Goal: Task Accomplishment & Management: Manage account settings

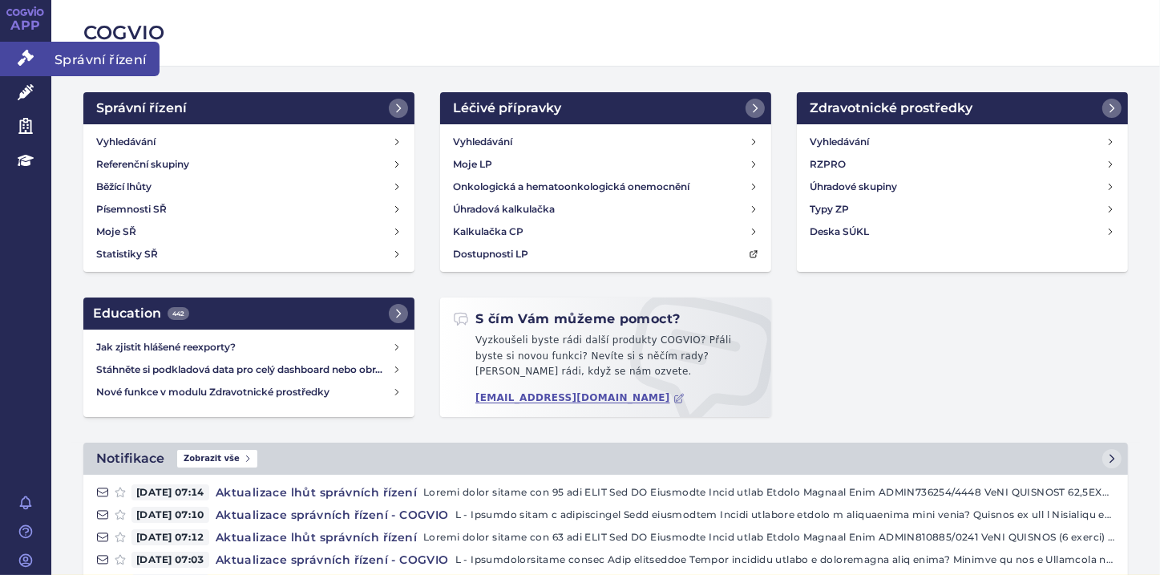
click at [34, 58] on link "Správní řízení" at bounding box center [25, 59] width 51 height 34
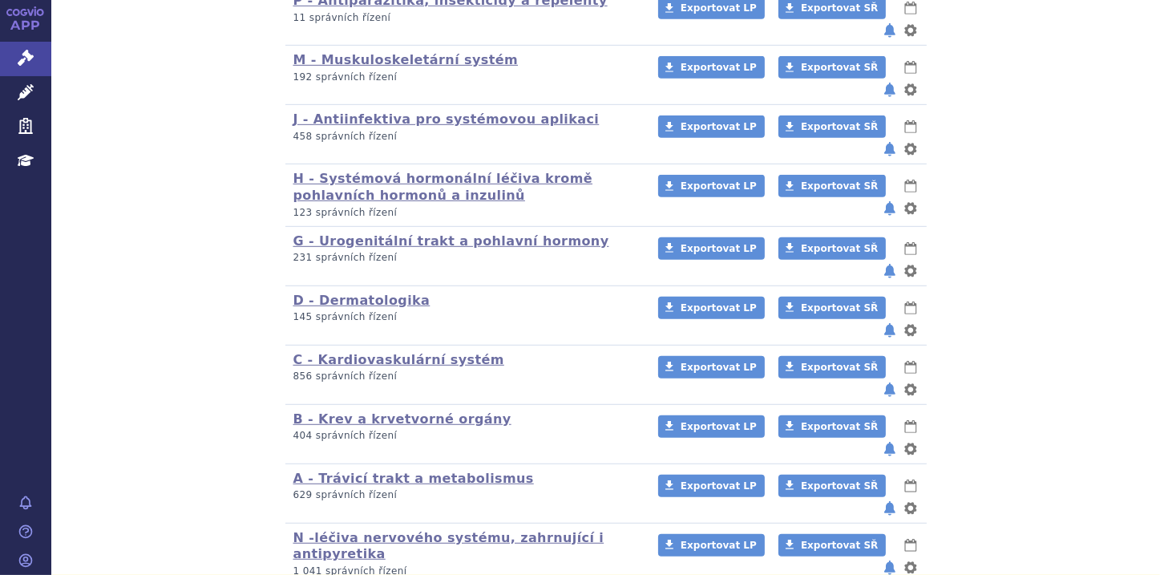
scroll to position [1035, 0]
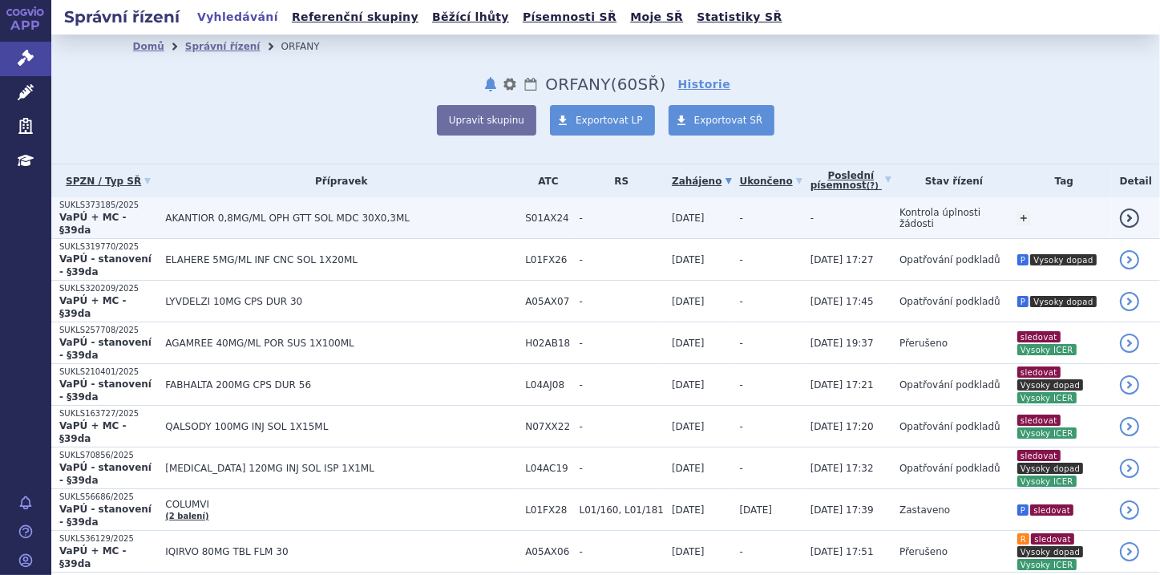
click at [117, 210] on p "SUKLS373185/2025" at bounding box center [108, 205] width 98 height 11
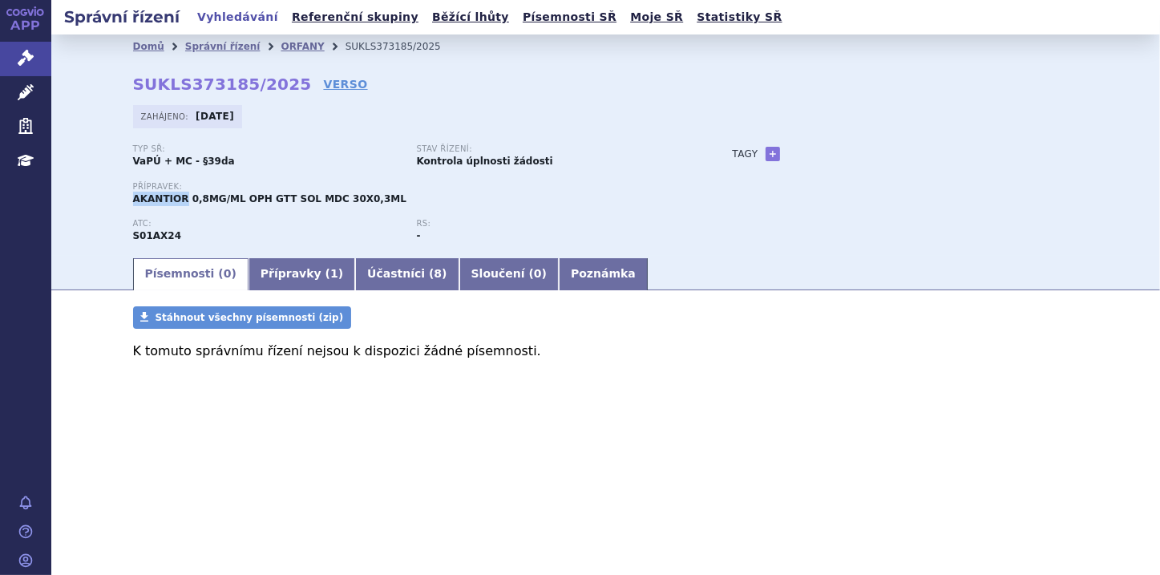
drag, startPoint x: 131, startPoint y: 199, endPoint x: 180, endPoint y: 197, distance: 49.7
click at [180, 197] on div "Domů Správní řízení ORFANY SUKLS373185/2025 SUKLS373185/2025 VERSO Zahájeno: 15…" at bounding box center [606, 157] width 1010 height 197
copy span "AKANTIOR"
click at [769, 155] on link "+" at bounding box center [772, 154] width 14 height 14
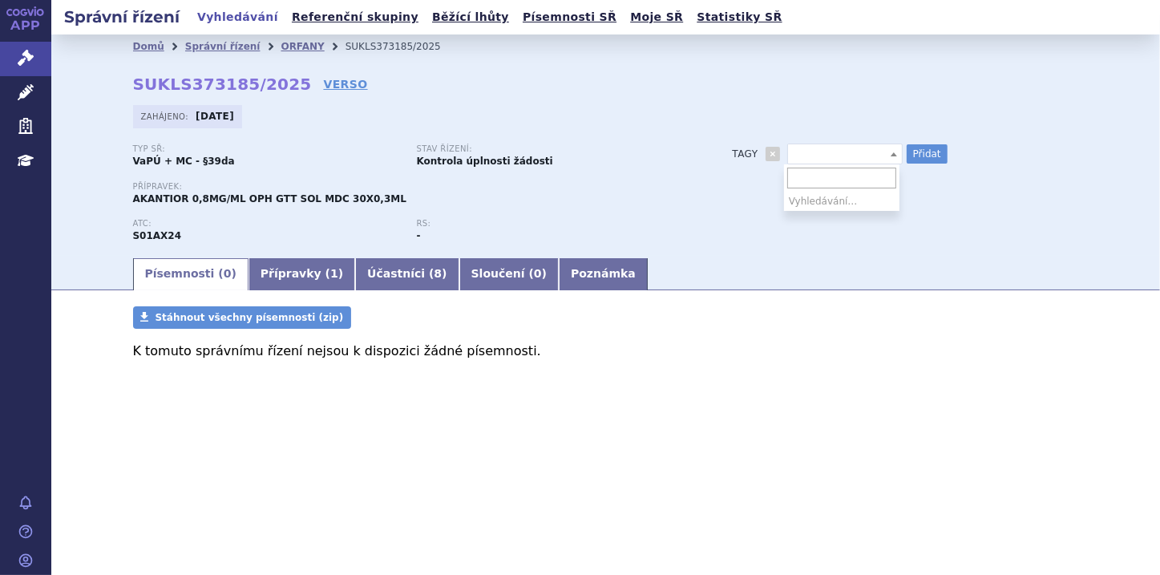
click at [893, 154] on b at bounding box center [893, 154] width 6 height 4
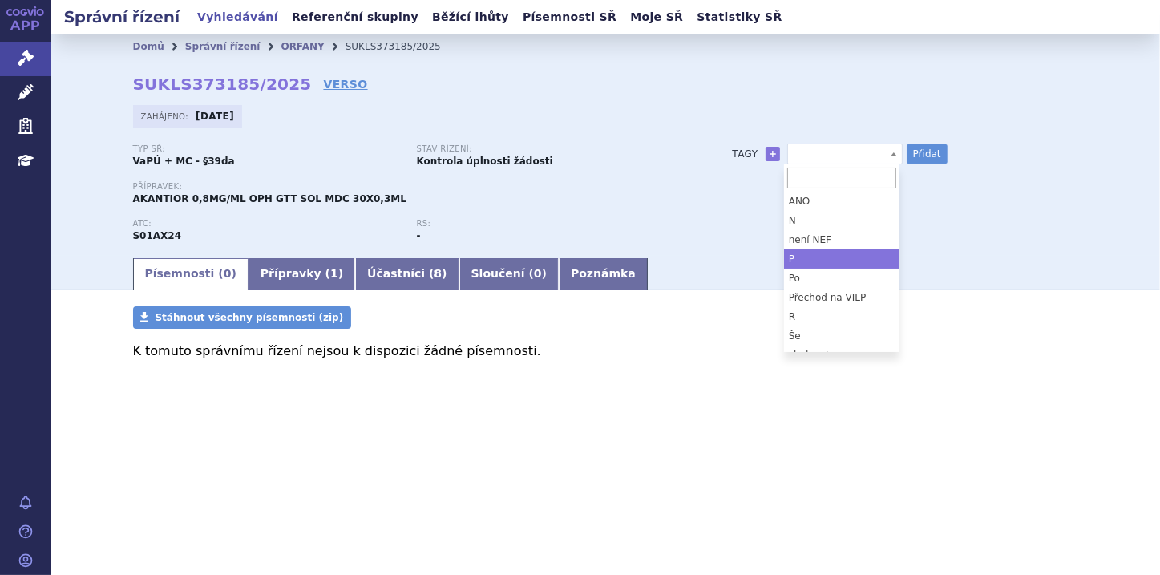
select select "P"
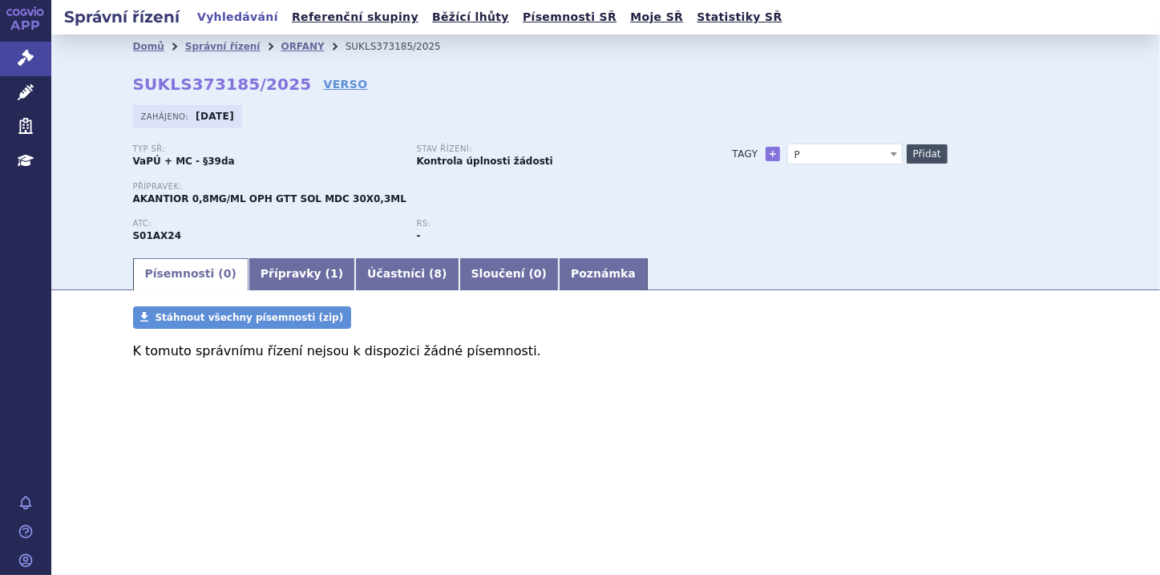
click at [919, 151] on button "Přidat" at bounding box center [926, 153] width 41 height 19
select select
click at [559, 272] on link "Poznámka" at bounding box center [603, 274] width 89 height 32
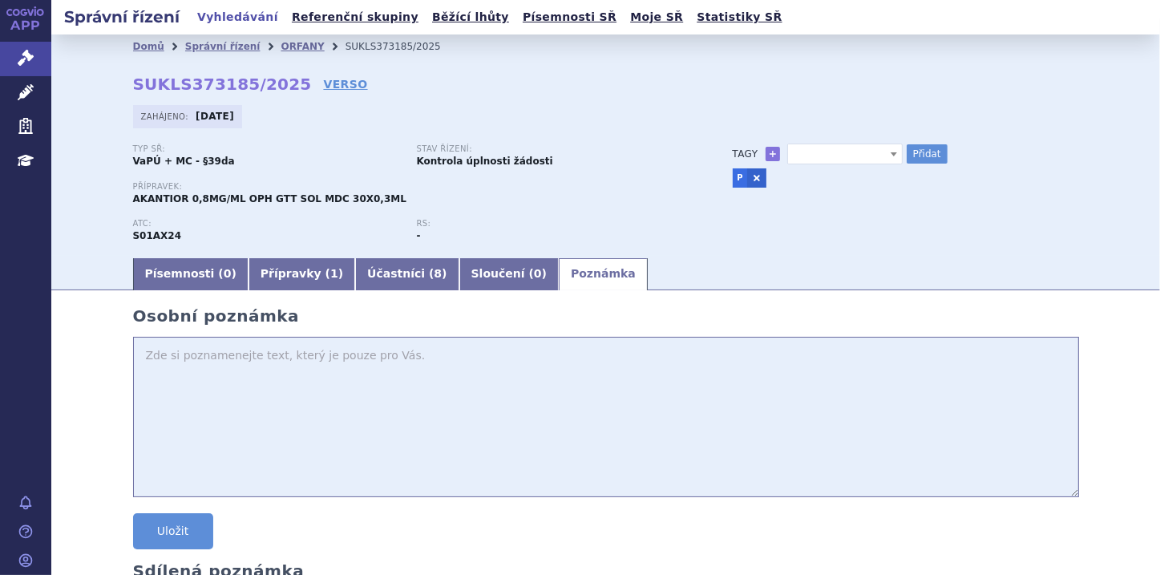
click at [145, 359] on textarea at bounding box center [606, 417] width 946 height 160
paste textarea "eye medicine used in adults and children aged 12 years and older for the treatm…"
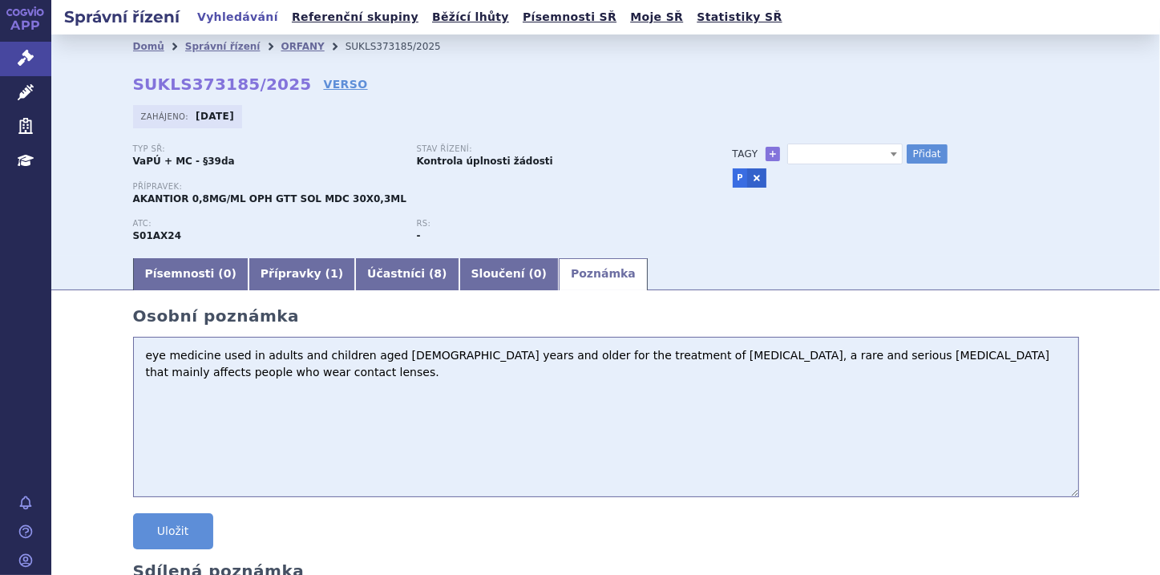
click at [139, 357] on textarea "eye medicine used in adults and children aged 12 years and older for the treatm…" at bounding box center [606, 417] width 946 height 160
click at [228, 378] on textarea "EMA - eye medicine used in adults and children aged 12 years and older for the …" at bounding box center [606, 417] width 946 height 160
click at [237, 375] on textarea "EMA - eye medicine used in adults and children aged 12 years and older for the …" at bounding box center [606, 417] width 946 height 160
paste textarea "22/08/2024"
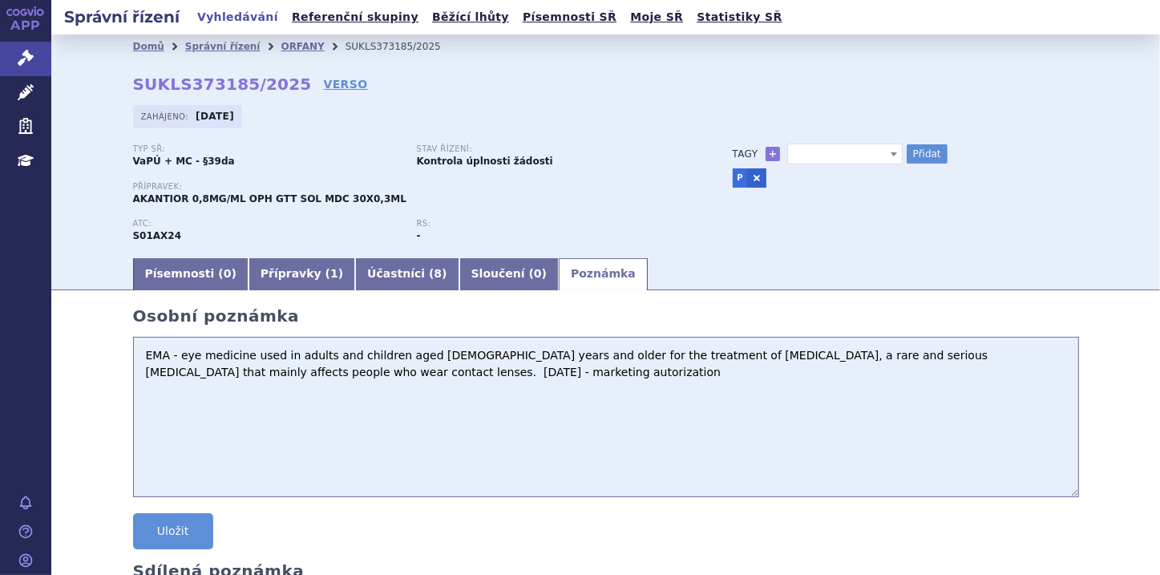
drag, startPoint x: 606, startPoint y: 362, endPoint x: 718, endPoint y: 359, distance: 112.2
click at [718, 359] on textarea "EMA - eye medicine used in adults and children aged 12 years and older for the …" at bounding box center [606, 417] width 946 height 160
drag, startPoint x: 124, startPoint y: 196, endPoint x: 175, endPoint y: 196, distance: 50.5
click at [175, 196] on div "Domů Správní řízení ORFANY SUKLS373185/2025 SUKLS373185/2025 VERSO Zahájeno: 15…" at bounding box center [606, 157] width 1010 height 197
copy span "AKANTIOR"
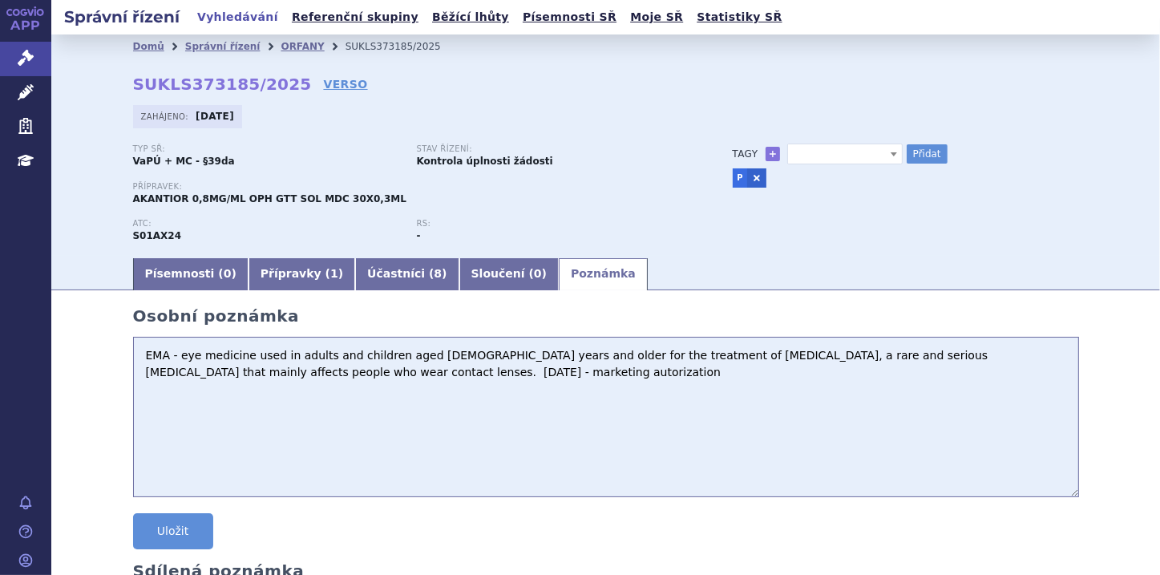
click at [142, 354] on textarea "EMA - eye medicine used in adults and children aged 12 years and older for the …" at bounding box center [606, 417] width 946 height 160
click at [141, 354] on textarea "EMA - eye medicine used in adults and children aged 12 years and older for the …" at bounding box center [606, 417] width 946 height 160
paste textarea "polihexanide"
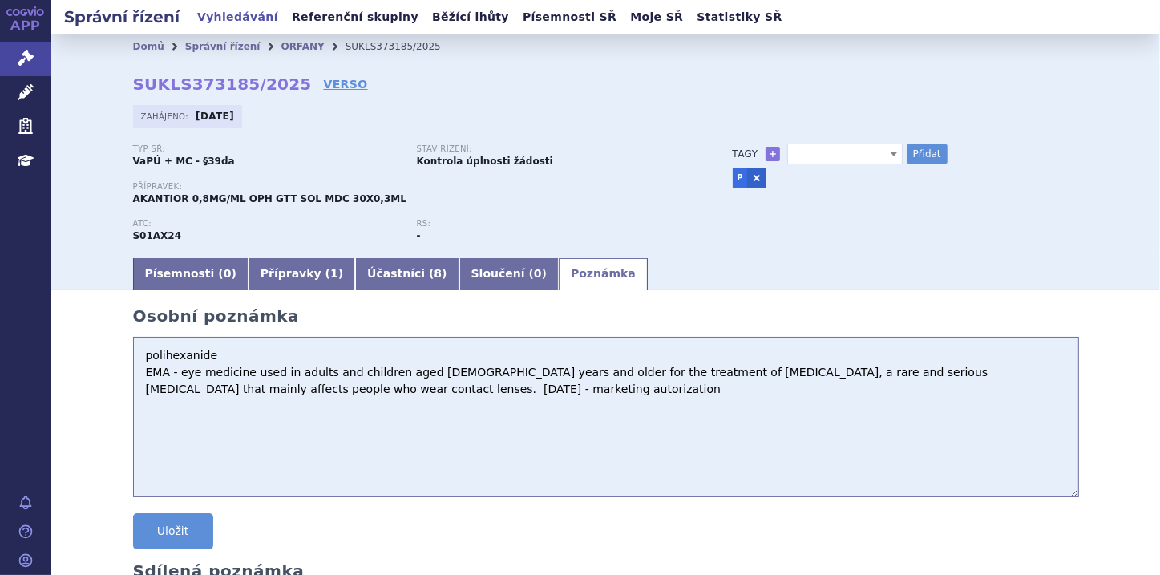
type textarea "polihexanide EMA - eye medicine used in adults and children aged 12 years and o…"
click at [183, 524] on button "Uložit" at bounding box center [173, 531] width 80 height 36
